Goal: Task Accomplishment & Management: Use online tool/utility

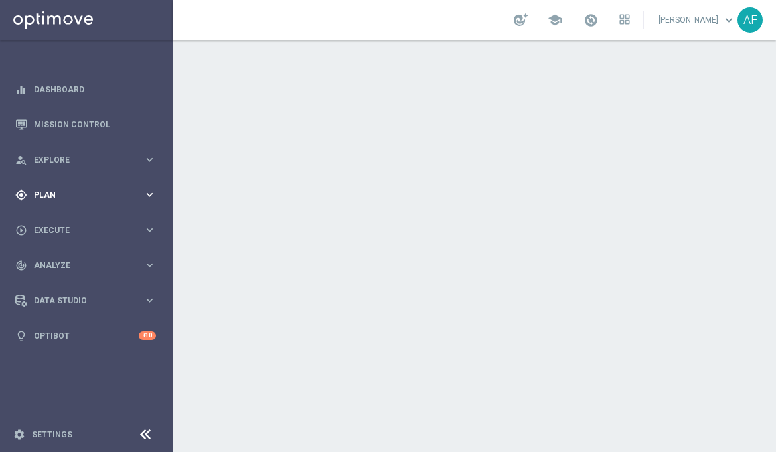
click at [63, 192] on span "Plan" at bounding box center [88, 195] width 109 height 8
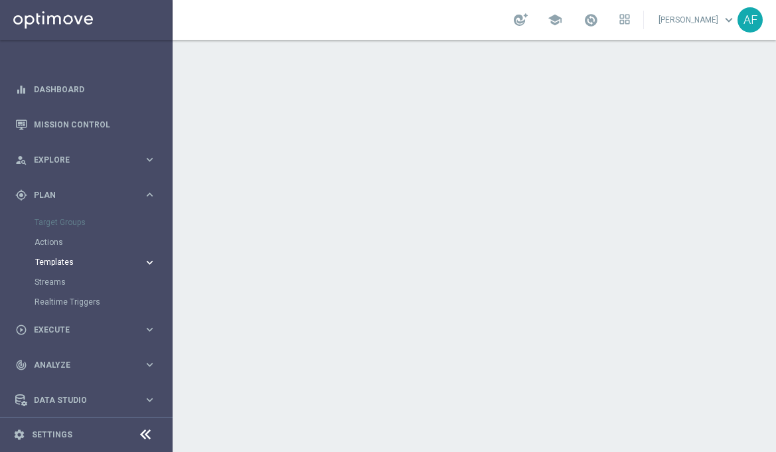
click at [56, 264] on span "Templates" at bounding box center [82, 262] width 95 height 8
click at [51, 283] on link "Optimail" at bounding box center [89, 282] width 97 height 11
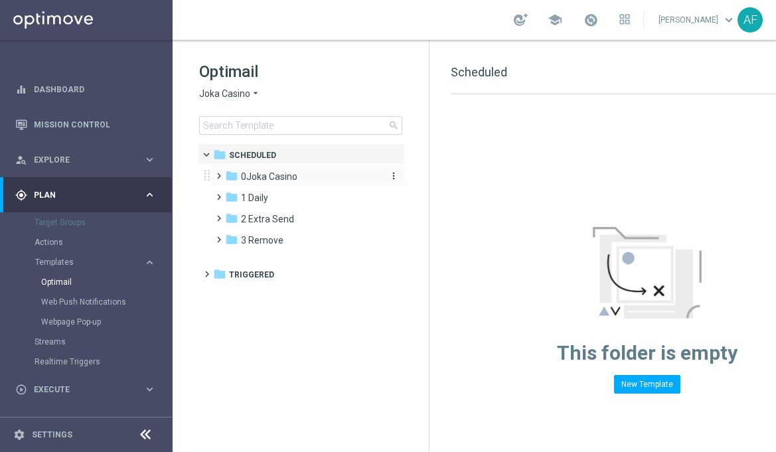
click at [281, 180] on span "0Joka Casino" at bounding box center [269, 177] width 56 height 12
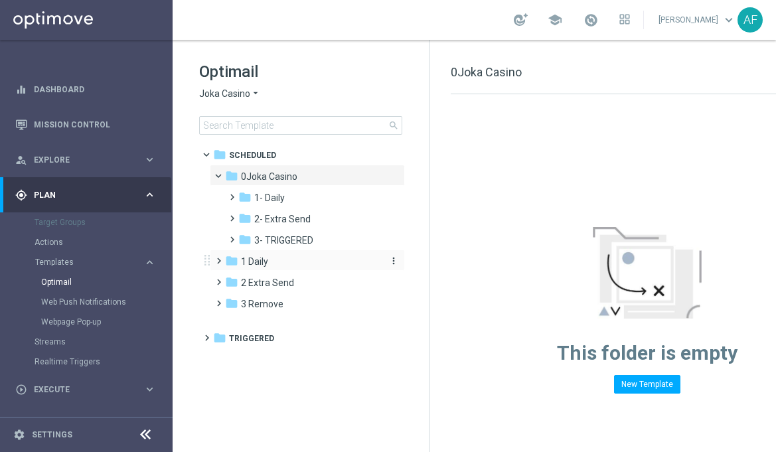
click at [272, 267] on div "folder 1 Daily" at bounding box center [301, 261] width 153 height 15
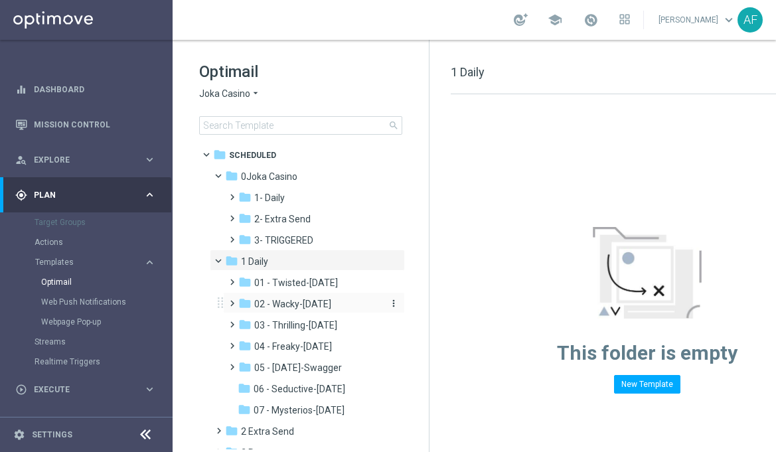
click at [300, 301] on span "02 - Wacky-[DATE]" at bounding box center [292, 304] width 77 height 12
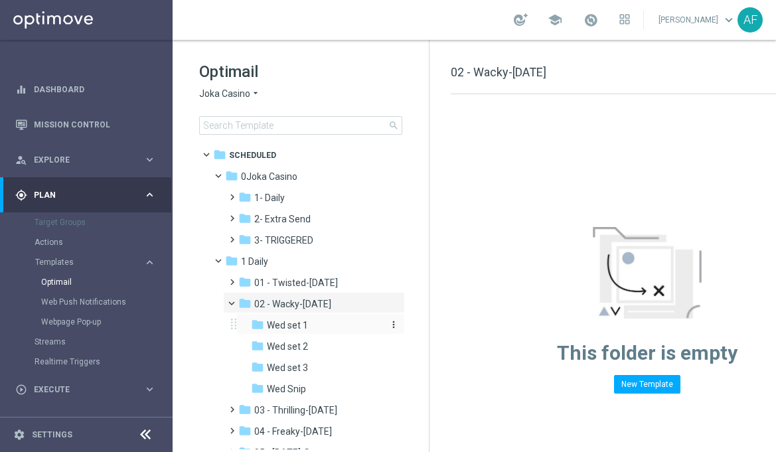
click at [272, 319] on div "folder Wed set 1" at bounding box center [316, 325] width 131 height 15
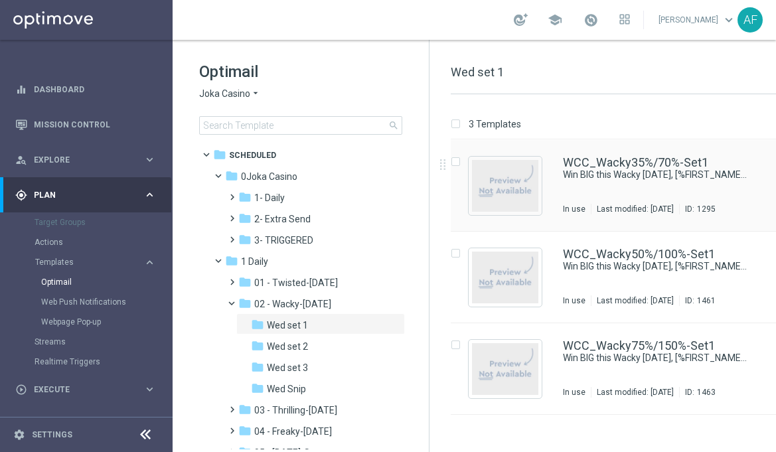
click at [567, 189] on div "WCC_Wacky35%/70%-Set1 Win BIG this Wacky [DATE], [%FIRST_NAME%]! 😍 In use Last …" at bounding box center [673, 186] width 220 height 58
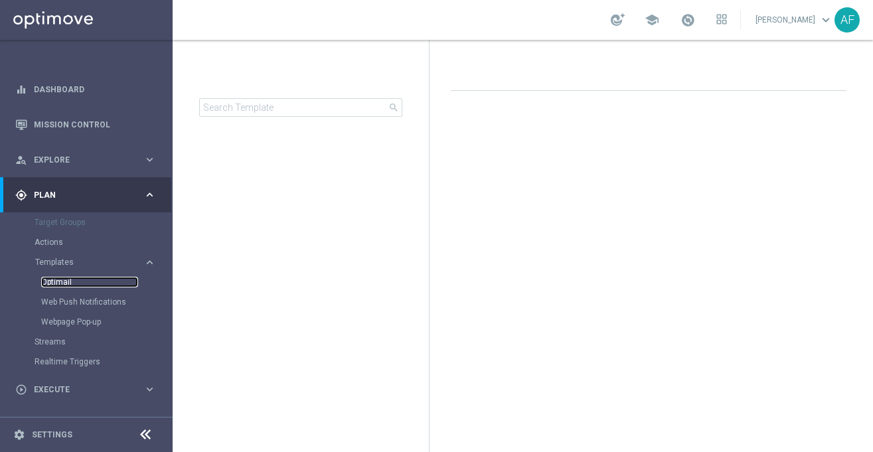
click at [64, 284] on link "Optimail" at bounding box center [89, 282] width 97 height 11
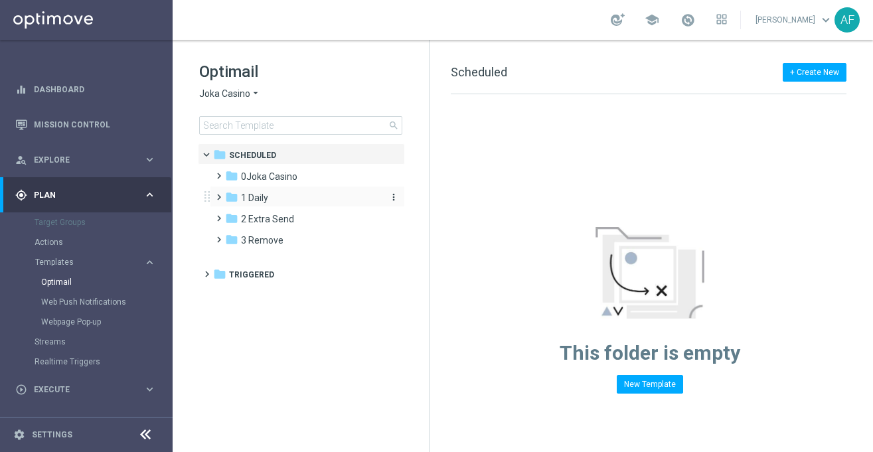
click at [259, 200] on span "1 Daily" at bounding box center [254, 198] width 27 height 12
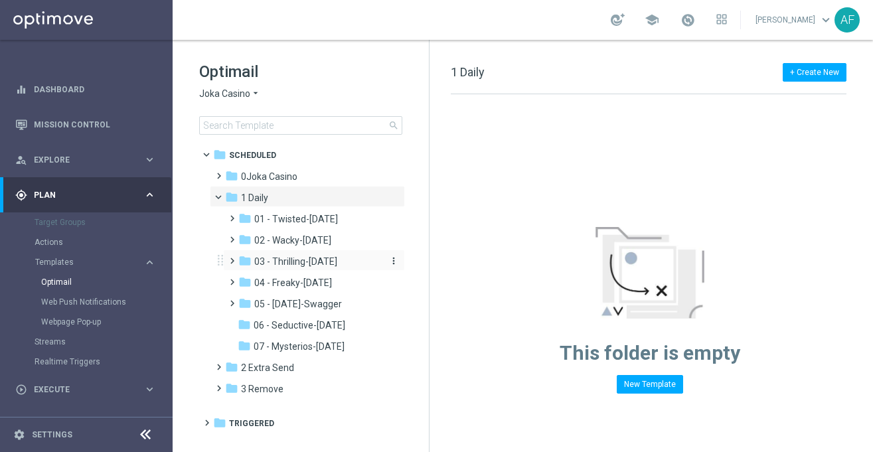
click at [299, 257] on span "03 - Thrilling-[DATE]" at bounding box center [295, 261] width 83 height 12
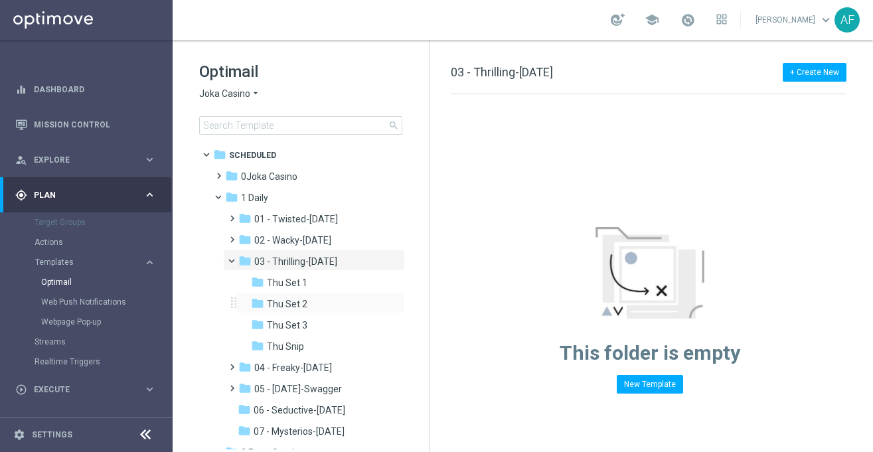
click at [288, 293] on div "folder Thu Set 2 more_vert" at bounding box center [320, 302] width 169 height 21
click at [289, 282] on span "Thu Set 1" at bounding box center [287, 283] width 40 height 12
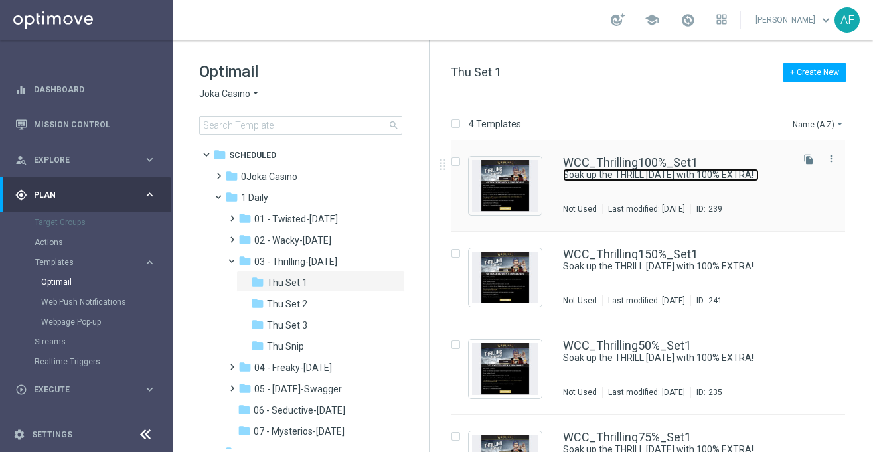
click at [595, 180] on link "Soak up the THRILL this Thursday with 100% EXTRA!" at bounding box center [661, 175] width 196 height 13
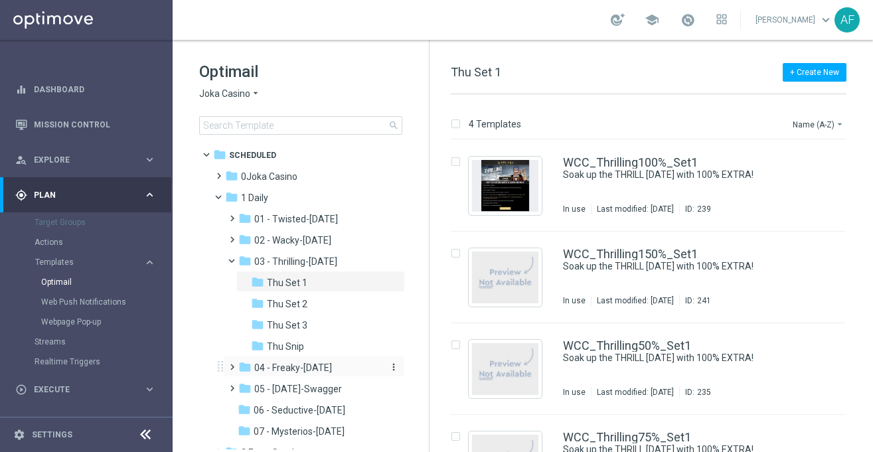
click at [291, 368] on span "04 - Freaky-[DATE]" at bounding box center [293, 368] width 78 height 12
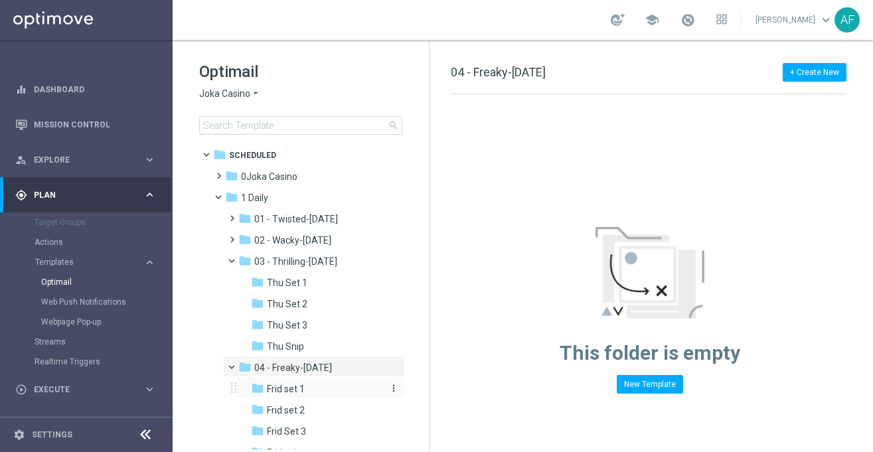
click at [301, 389] on span "Frid set 1" at bounding box center [286, 389] width 38 height 12
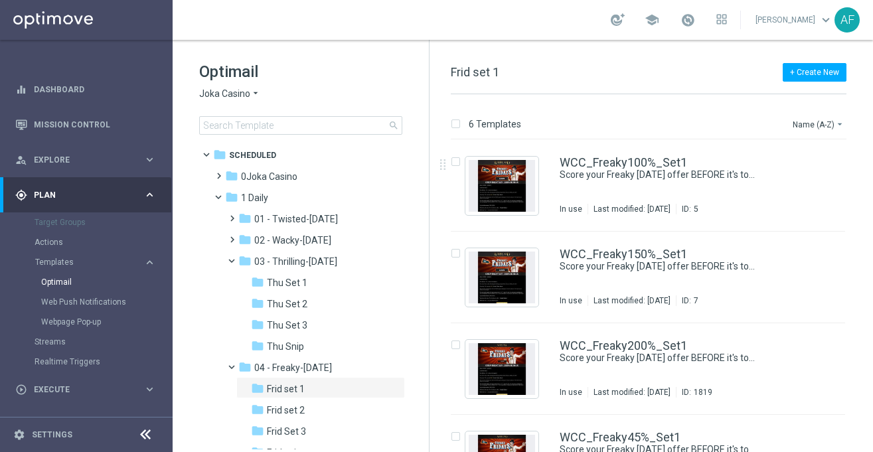
click at [579, 189] on div "WCC_Freaky100%_Set1 Score your Freaky Friday offer BEFORE it's too LATE ⏰! In u…" at bounding box center [674, 186] width 230 height 58
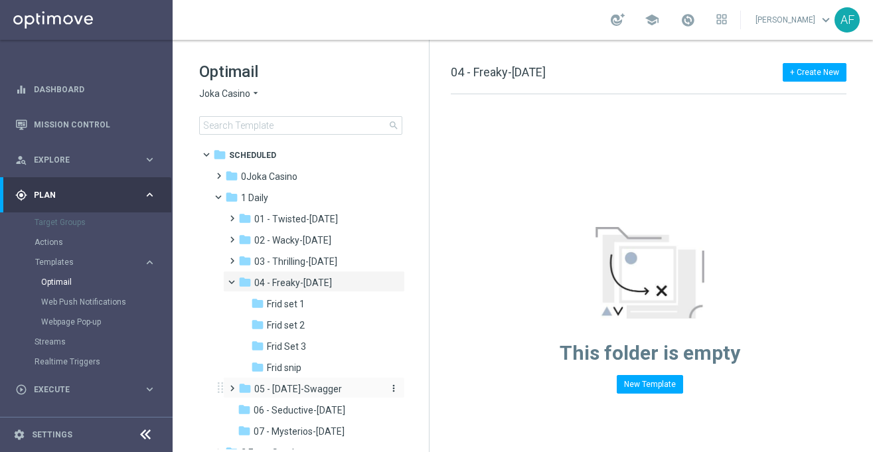
click at [301, 388] on span "05 - [DATE]-Swagger" at bounding box center [298, 389] width 88 height 12
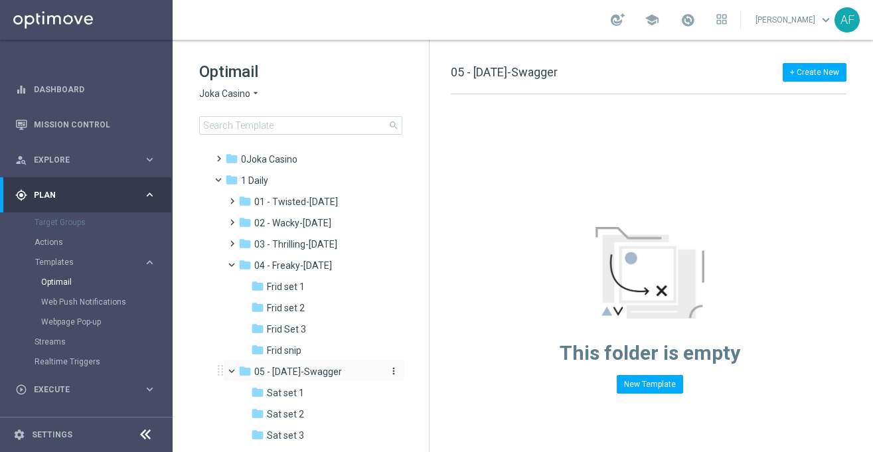
scroll to position [43, 0]
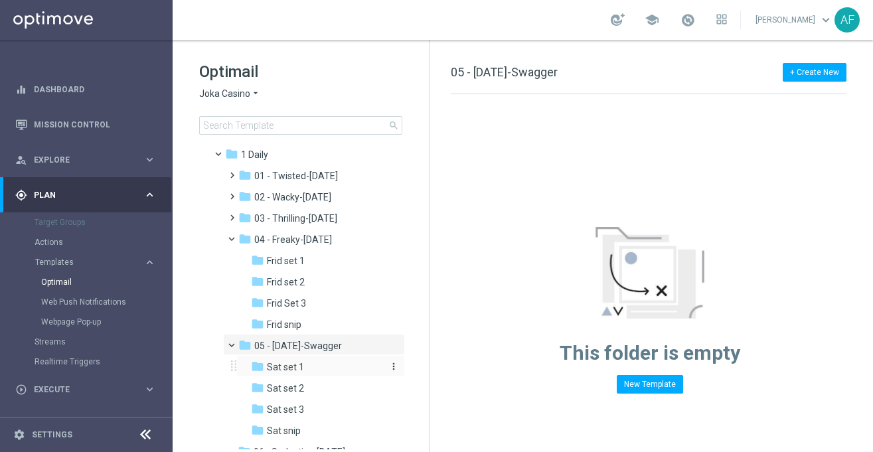
click at [301, 369] on span "Sat set 1" at bounding box center [285, 367] width 37 height 12
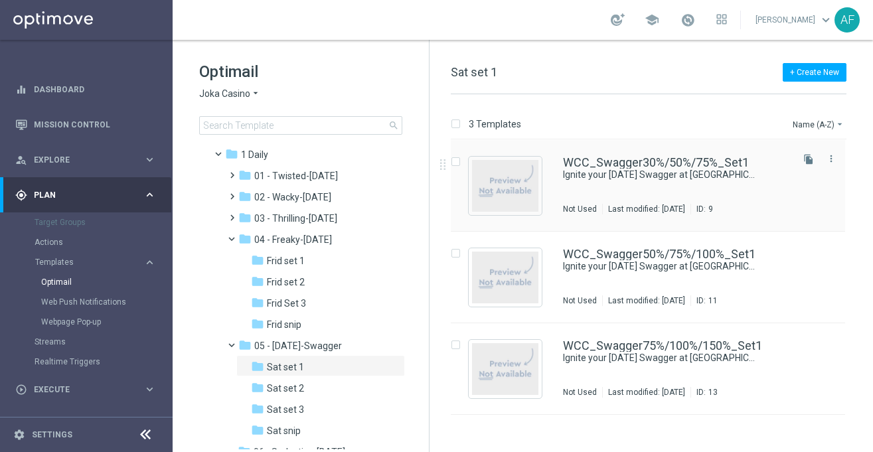
click at [591, 195] on div "WCC_Swagger30%/50%/75%_Set1 Ignite your Saturday Swagger at Wild Card City! Not…" at bounding box center [676, 186] width 226 height 58
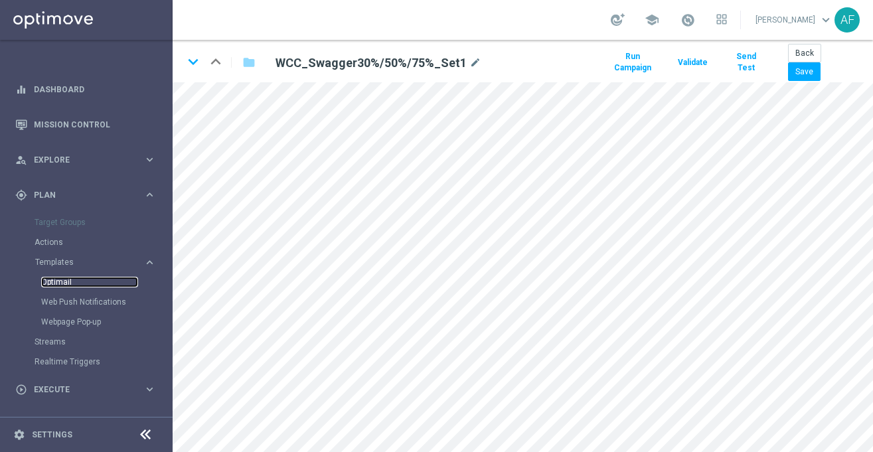
click at [58, 286] on link "Optimail" at bounding box center [89, 282] width 97 height 11
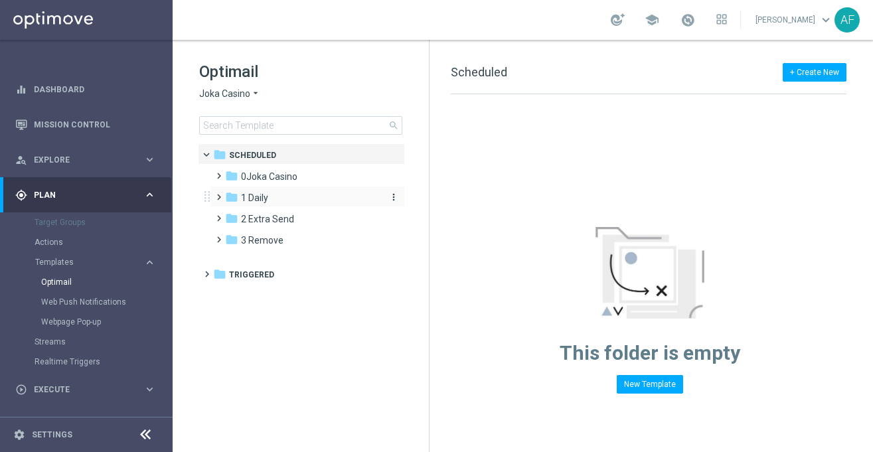
click at [241, 195] on span "1 Daily" at bounding box center [254, 198] width 27 height 12
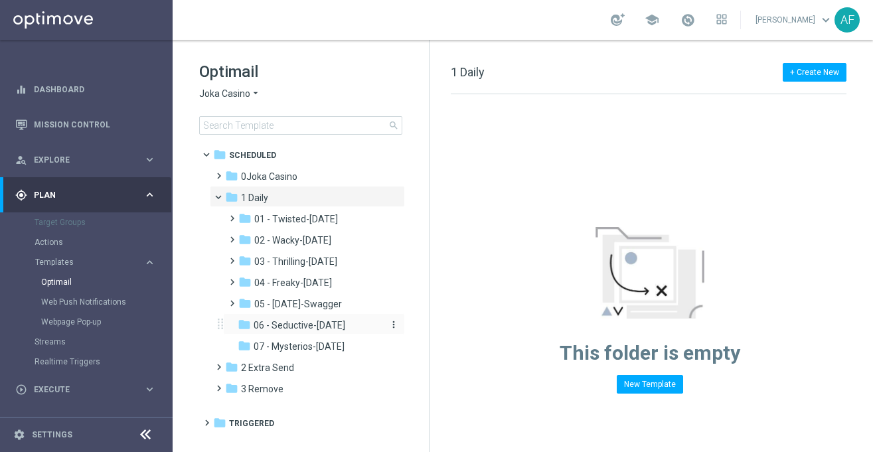
click at [291, 323] on span "06 - Seductive-[DATE]" at bounding box center [299, 325] width 92 height 12
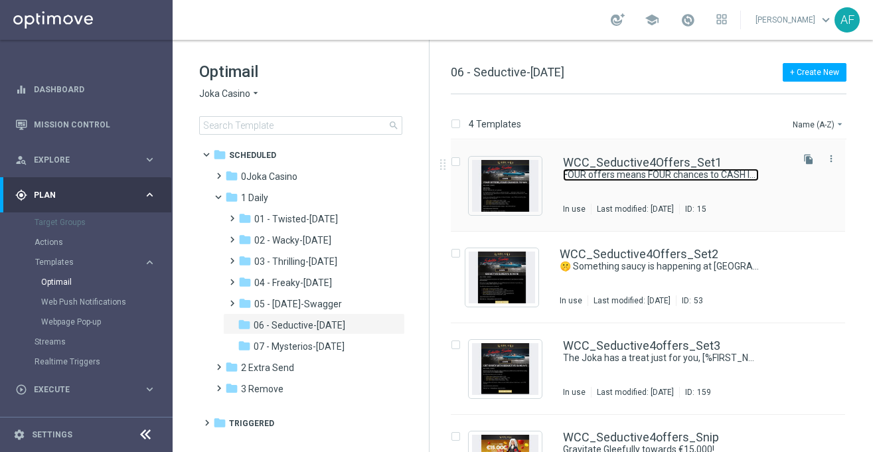
click at [672, 179] on link "FOUR offers means FOUR chances to CASH IN 💸🔥" at bounding box center [661, 175] width 196 height 13
